Goal: Contribute content: Add original content to the website for others to see

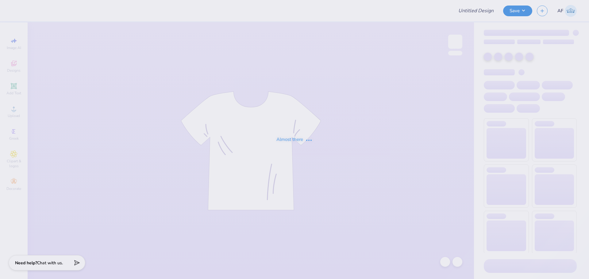
type input "[PERSON_NAME] : [GEOGRAPHIC_DATA]"
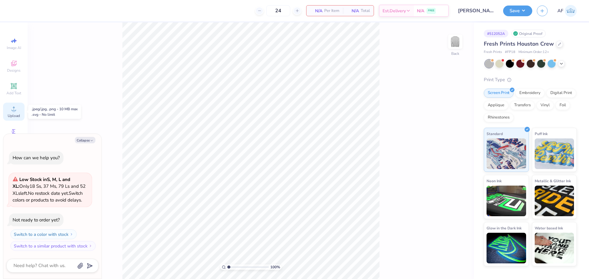
click at [10, 113] on div "Upload" at bounding box center [13, 112] width 21 height 18
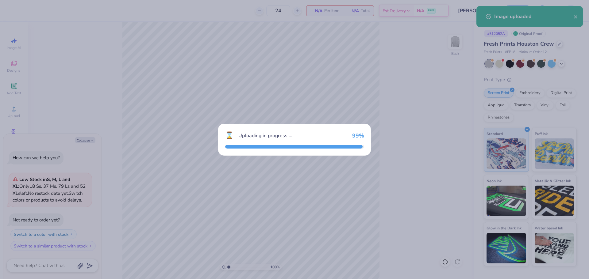
type textarea "x"
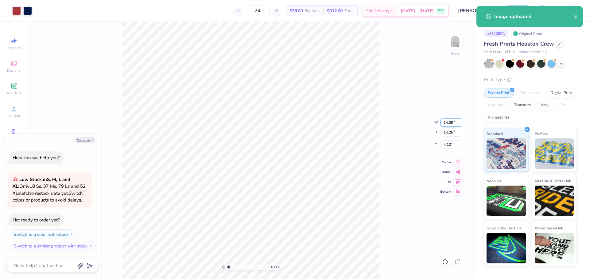
click at [444, 124] on input "14.39" at bounding box center [451, 122] width 22 height 9
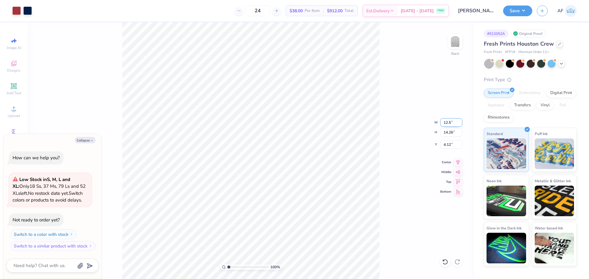
type input "12.5"
click at [444, 124] on input "12.5" at bounding box center [451, 122] width 22 height 9
type textarea "x"
type input "12.50"
type input "12.39"
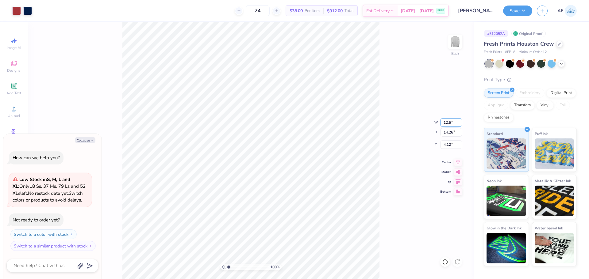
type input "5.06"
click at [444, 124] on input "12.50" at bounding box center [451, 122] width 22 height 9
type input "12"
type textarea "x"
type input "12.00"
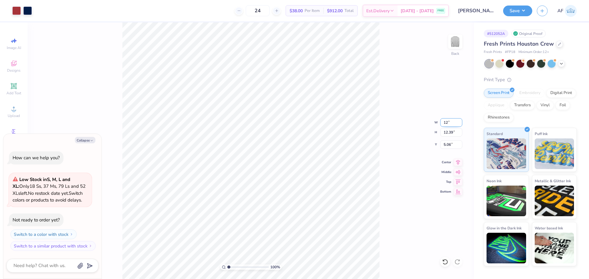
type input "11.89"
type input "5.30"
type textarea "x"
click at [445, 121] on input "12.00" at bounding box center [451, 122] width 22 height 9
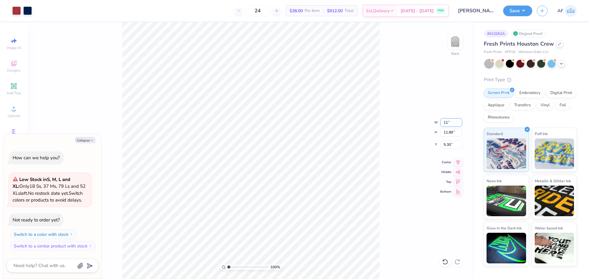
type input "11"
type textarea "x"
type input "11.00"
type input "10.90"
click at [455, 161] on icon at bounding box center [458, 161] width 9 height 7
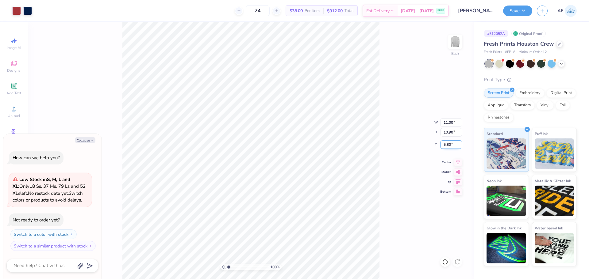
click at [447, 146] on input "5.80" at bounding box center [451, 144] width 22 height 9
type input "3"
type textarea "x"
type input "3.00"
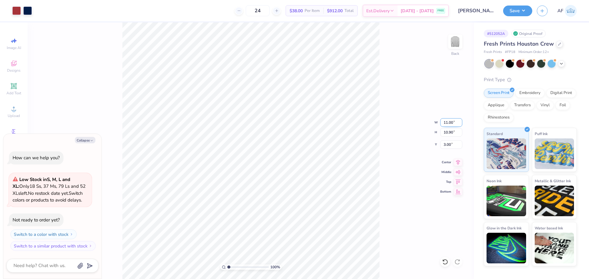
click at [449, 122] on input "11.00" at bounding box center [451, 122] width 22 height 9
type input "12"
type textarea "x"
type input "12.00"
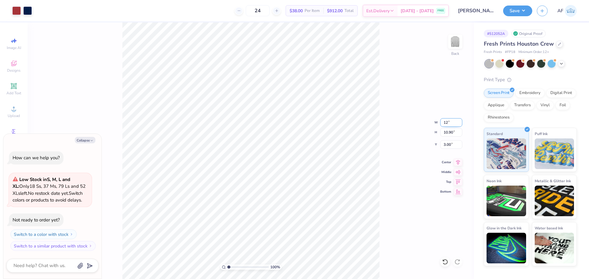
type input "11.89"
click at [446, 145] on input "2.50" at bounding box center [451, 144] width 22 height 9
type input "3"
type textarea "x"
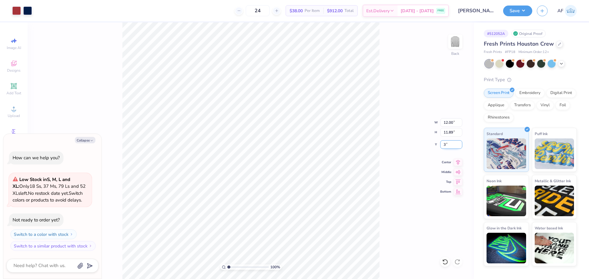
type input "3.00"
click at [114, 214] on div "100 % Back" at bounding box center [251, 150] width 446 height 257
type textarea "x"
click at [448, 126] on input "12.00" at bounding box center [451, 122] width 22 height 9
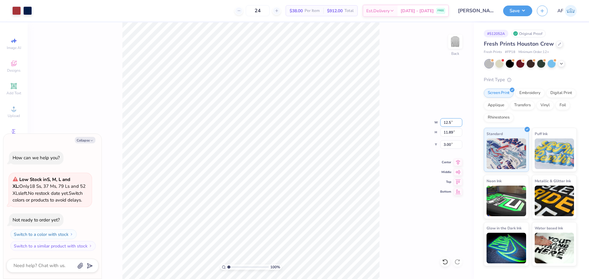
type input "12.5"
type textarea "x"
type input "12.50"
type input "12.39"
click at [443, 144] on input "2.75" at bounding box center [451, 144] width 22 height 9
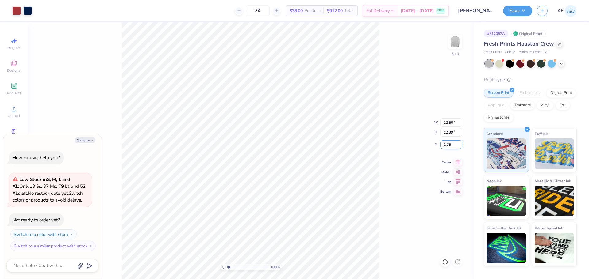
click at [443, 144] on input "2.75" at bounding box center [451, 144] width 22 height 9
type input "3"
type textarea "x"
type input "3.00"
click at [525, 10] on button "Save" at bounding box center [517, 10] width 29 height 11
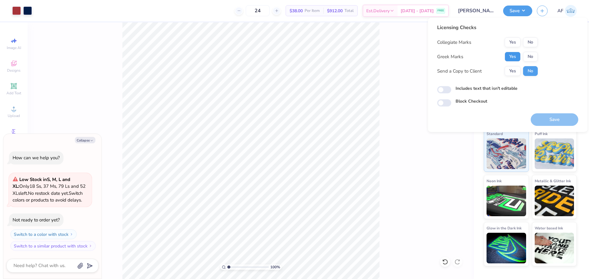
click at [512, 55] on button "Yes" at bounding box center [512, 57] width 16 height 10
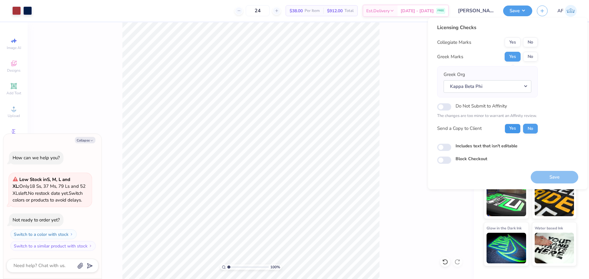
click at [511, 129] on button "Yes" at bounding box center [512, 129] width 16 height 10
click at [534, 43] on button "No" at bounding box center [530, 42] width 15 height 10
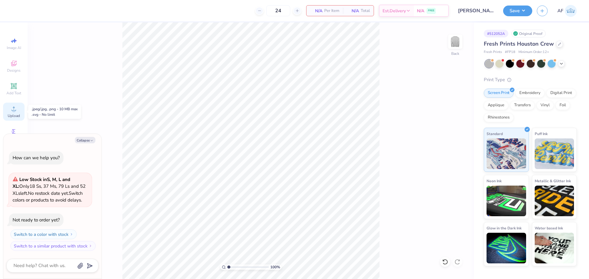
click at [17, 111] on icon at bounding box center [13, 108] width 7 height 7
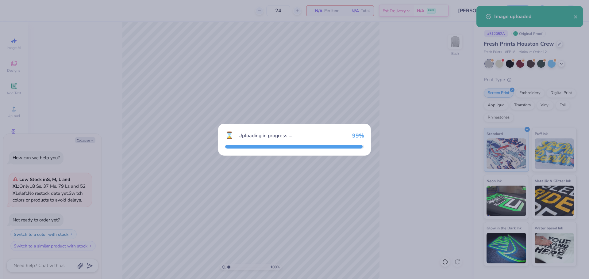
type textarea "x"
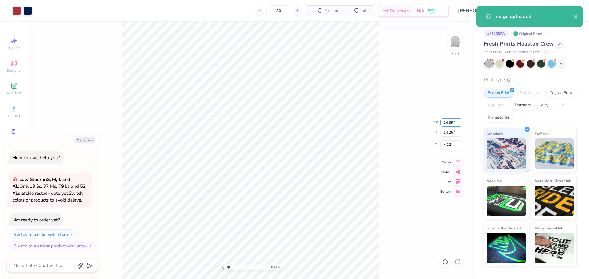
click at [449, 124] on input "14.39" at bounding box center [451, 122] width 22 height 9
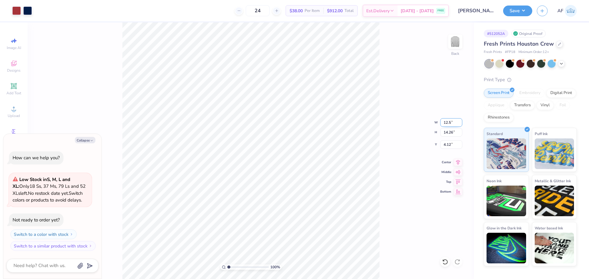
type input "12.5"
type textarea "x"
type input "12.50"
type input "12.39"
click at [447, 146] on input "5.06" at bounding box center [451, 144] width 22 height 9
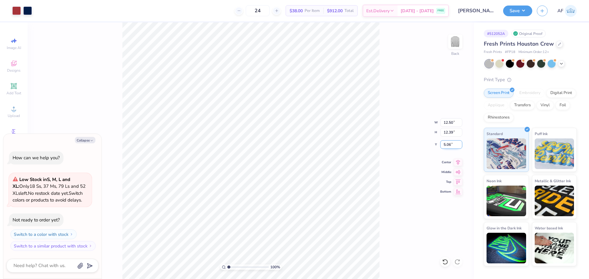
click at [447, 146] on input "5.06" at bounding box center [451, 144] width 22 height 9
type input "3"
type textarea "x"
type input "3.00"
click at [525, 8] on button "Save" at bounding box center [517, 10] width 29 height 11
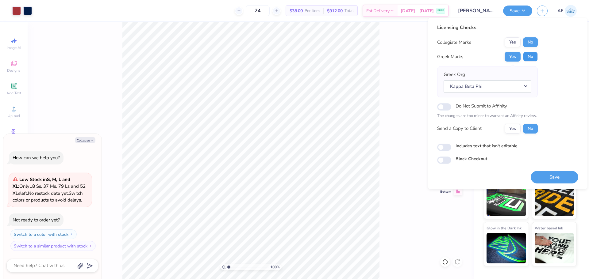
click at [526, 58] on button "No" at bounding box center [530, 57] width 15 height 10
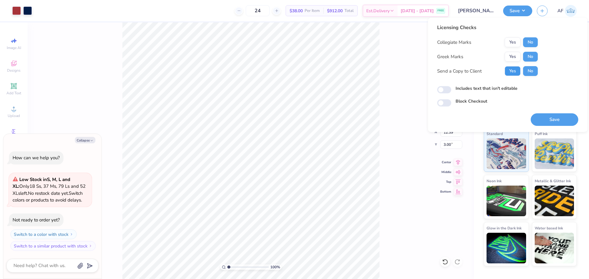
click at [516, 72] on button "Yes" at bounding box center [512, 71] width 16 height 10
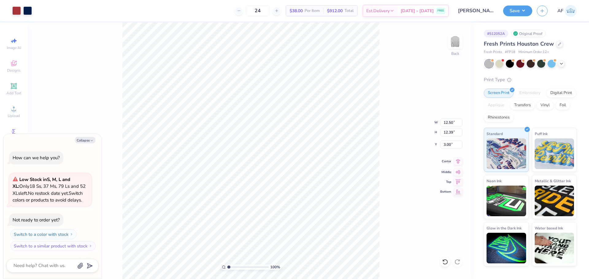
click at [456, 162] on icon at bounding box center [458, 161] width 9 height 7
click at [526, 9] on button "Save" at bounding box center [517, 10] width 29 height 11
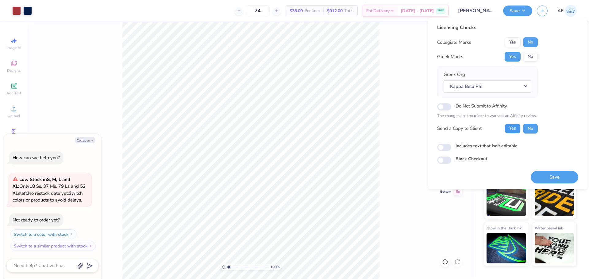
click at [514, 131] on button "Yes" at bounding box center [512, 129] width 16 height 10
click at [532, 59] on button "No" at bounding box center [530, 57] width 15 height 10
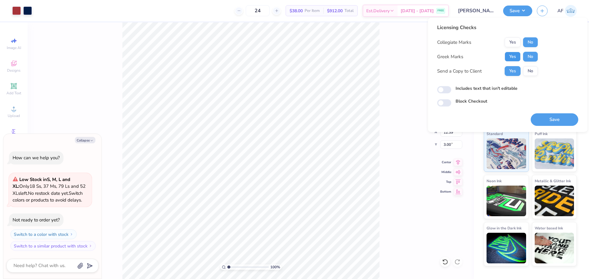
click at [515, 58] on button "Yes" at bounding box center [512, 57] width 16 height 10
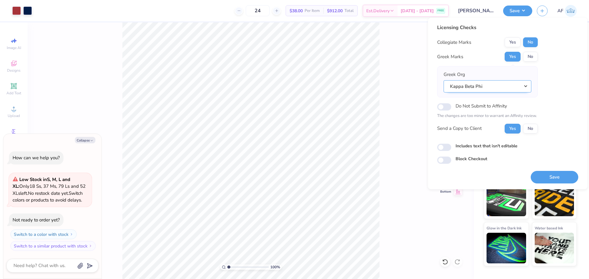
click at [488, 90] on button "Kappa Beta Phi" at bounding box center [487, 86] width 88 height 13
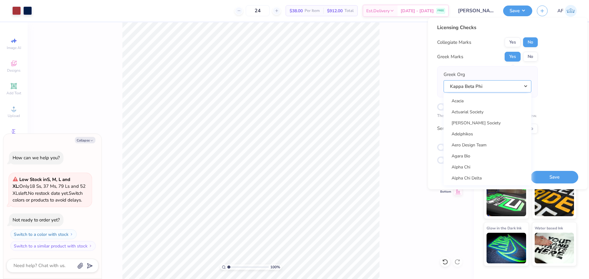
click at [488, 90] on button "Kappa Beta Phi" at bounding box center [487, 86] width 88 height 13
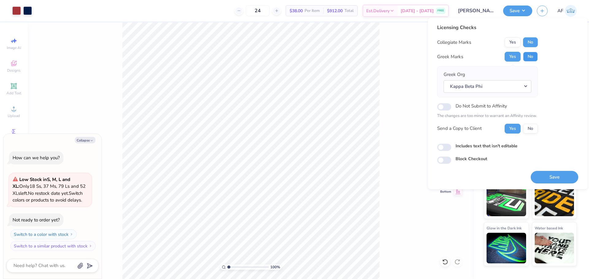
click at [531, 59] on button "No" at bounding box center [530, 57] width 15 height 10
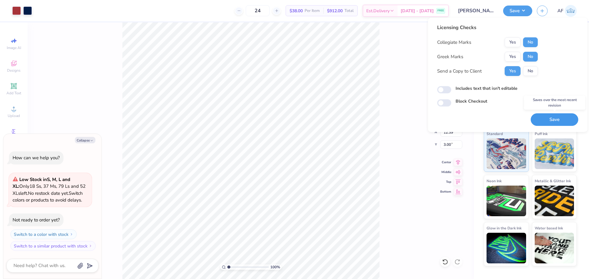
click at [550, 121] on button "Save" at bounding box center [554, 119] width 48 height 13
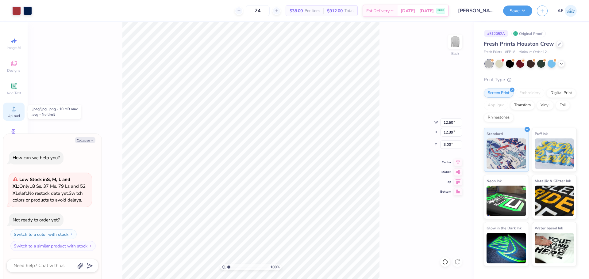
click at [15, 108] on icon at bounding box center [13, 108] width 7 height 7
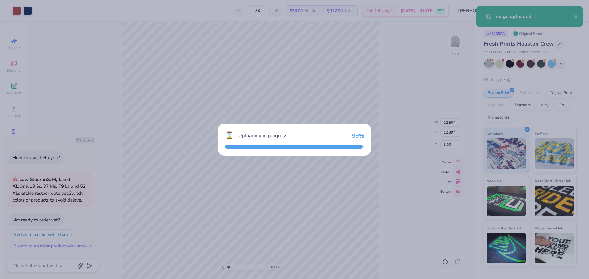
type textarea "x"
type input "14.39"
type input "14.24"
type input "4.13"
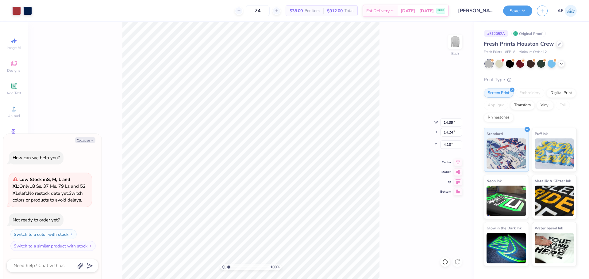
type textarea "x"
type input "12.50"
type input "12.39"
type input "1.92"
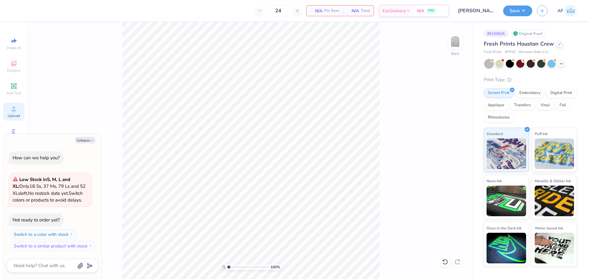
click at [13, 109] on icon at bounding box center [13, 108] width 7 height 7
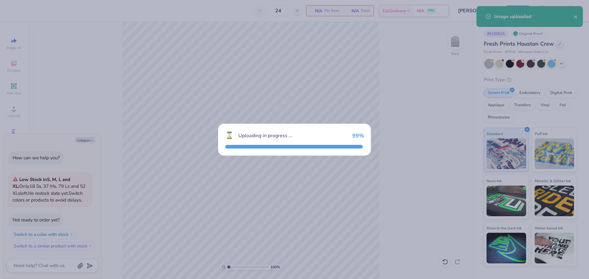
type textarea "x"
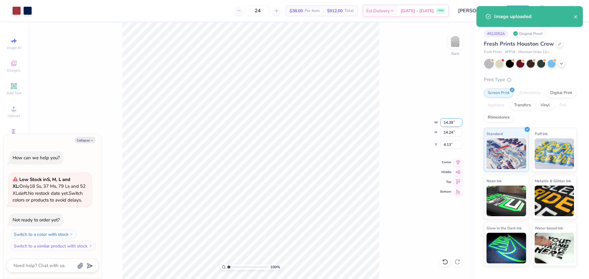
click at [449, 121] on input "14.39" at bounding box center [451, 122] width 22 height 9
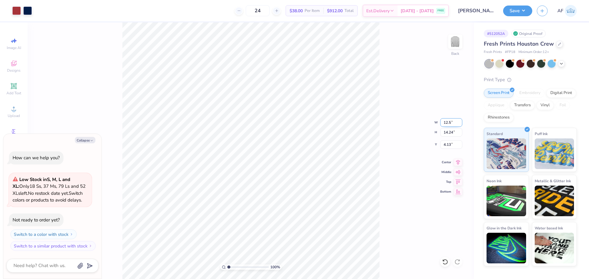
type input "12.5"
type textarea "x"
type input "12.50"
type input "12.37"
click at [448, 143] on input "5.06" at bounding box center [451, 144] width 22 height 9
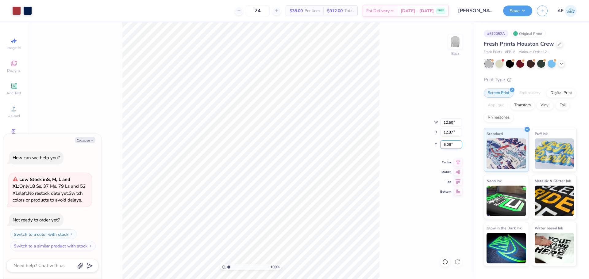
click at [443, 142] on input "5.06" at bounding box center [451, 144] width 22 height 9
type input "3"
type textarea "x"
type input "3.00"
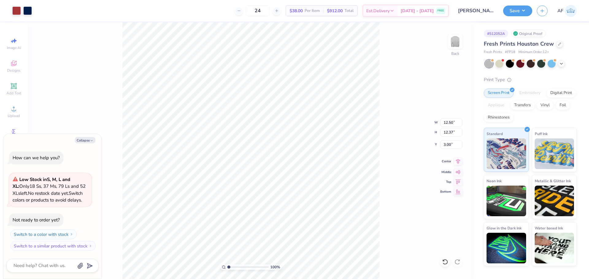
click at [456, 164] on icon at bounding box center [458, 161] width 9 height 7
click at [112, 213] on div "100 % Back" at bounding box center [251, 150] width 446 height 257
click at [526, 13] on button "Save" at bounding box center [517, 10] width 29 height 11
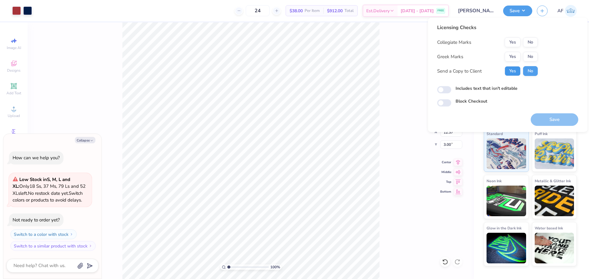
click at [516, 72] on button "Yes" at bounding box center [512, 71] width 16 height 10
drag, startPoint x: 547, startPoint y: 117, endPoint x: 519, endPoint y: 76, distance: 48.7
click at [511, 84] on div "Licensing Checks Collegiate Marks Yes No Greek Marks Yes No Send a Copy to Clie…" at bounding box center [507, 75] width 141 height 102
click at [526, 58] on button "No" at bounding box center [530, 57] width 15 height 10
click at [528, 42] on button "No" at bounding box center [530, 42] width 15 height 10
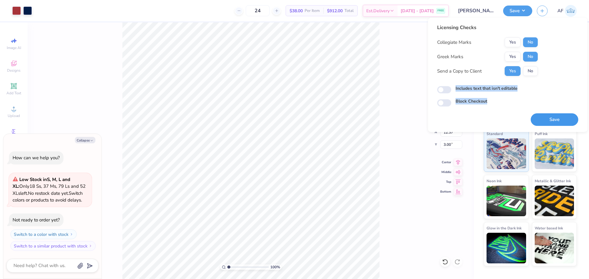
click at [555, 117] on button "Save" at bounding box center [554, 119] width 48 height 13
type textarea "x"
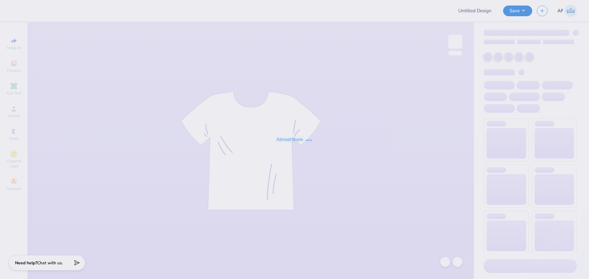
type input "[US_STATE][GEOGRAPHIC_DATA], [GEOGRAPHIC_DATA][PERSON_NAME] : Addys"
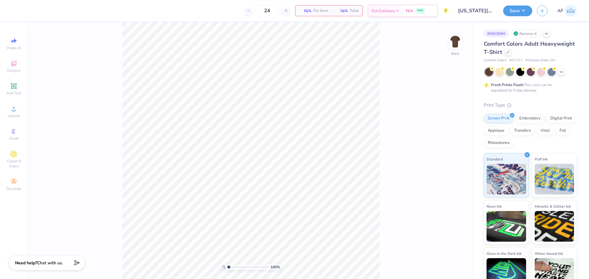
click at [518, 59] on span "# C1717" at bounding box center [515, 60] width 13 height 5
copy span "C1717"
